Goal: Task Accomplishment & Management: Complete application form

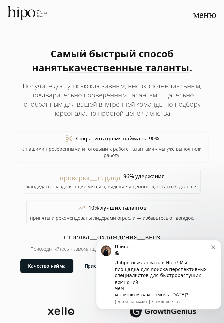
click at [206, 15] on font "меню" at bounding box center [204, 13] width 23 height 12
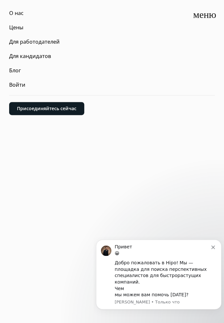
click at [41, 59] on font "Для кандидатов" at bounding box center [30, 55] width 42 height 7
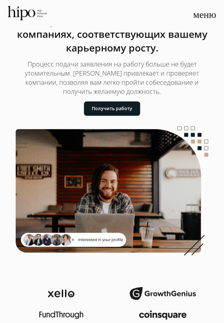
click at [115, 110] on font "Получить работу" at bounding box center [112, 108] width 40 height 6
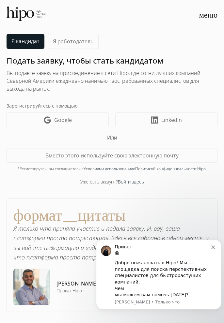
click at [166, 116] on font "LinkedIn" at bounding box center [171, 119] width 21 height 7
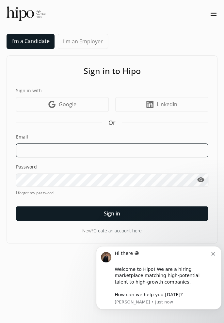
click at [142, 151] on input at bounding box center [112, 150] width 192 height 14
type input "K"
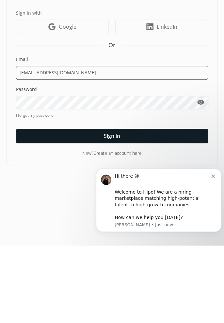
type input "[EMAIL_ADDRESS][DOMAIN_NAME]"
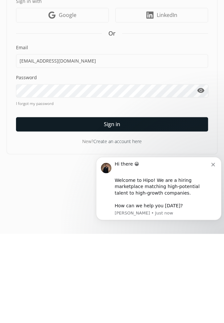
click at [135, 230] on link "Create an account here" at bounding box center [117, 231] width 48 height 6
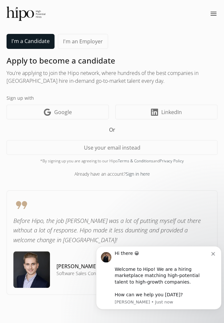
click at [215, 252] on button "Dismiss notification" at bounding box center [213, 252] width 5 height 5
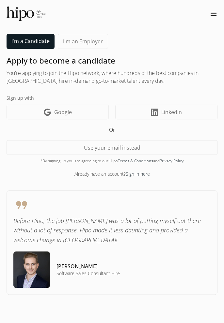
click at [83, 116] on link "Google icon Google" at bounding box center [58, 112] width 102 height 15
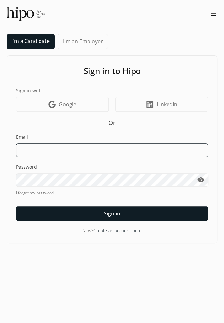
click at [141, 144] on input at bounding box center [112, 150] width 192 height 14
type input "[EMAIL_ADDRESS][DOMAIN_NAME]"
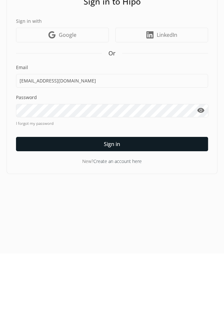
click at [138, 216] on div at bounding box center [112, 213] width 192 height 14
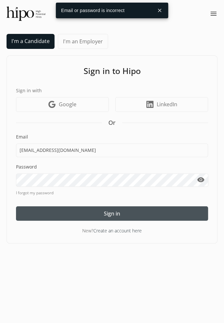
click at [131, 231] on link "Create an account here" at bounding box center [117, 231] width 48 height 6
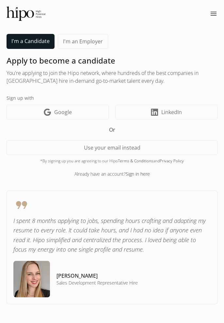
scroll to position [21, 0]
click at [142, 171] on link "Sign in here" at bounding box center [138, 174] width 24 height 6
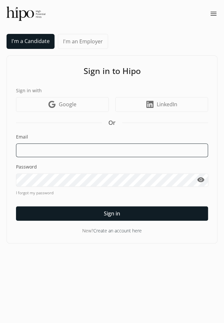
click at [63, 149] on input at bounding box center [112, 150] width 192 height 14
type input "[EMAIL_ADDRESS][DOMAIN_NAME]"
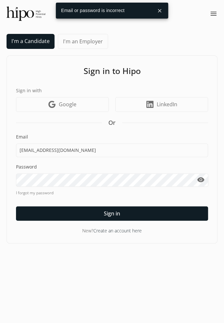
click at [139, 215] on div at bounding box center [112, 213] width 192 height 14
